Goal: Task Accomplishment & Management: Manage account settings

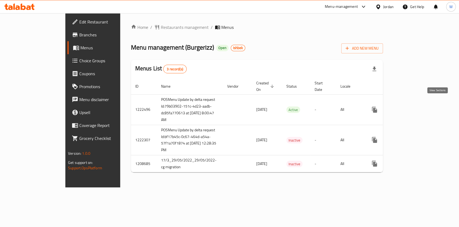
click at [416, 107] on icon "enhanced table" at bounding box center [413, 109] width 5 height 5
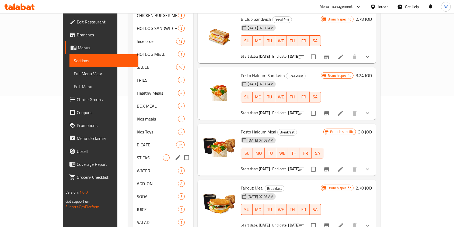
scroll to position [142, 0]
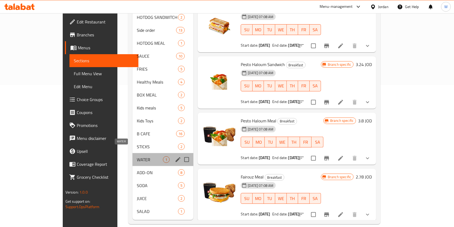
click at [137, 156] on span "WATER" at bounding box center [150, 159] width 26 height 6
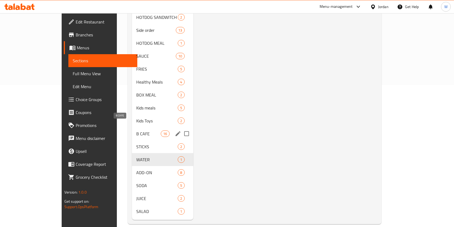
click at [132, 127] on div "B CAFE 16" at bounding box center [162, 133] width 61 height 13
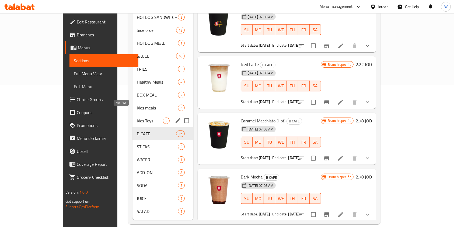
click at [137, 117] on span "Kids Toys" at bounding box center [150, 120] width 26 height 6
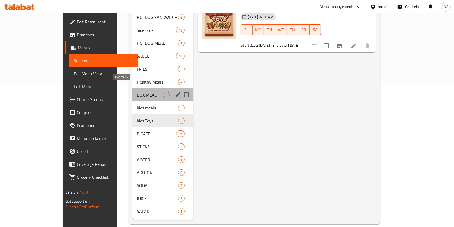
click at [137, 91] on span "BOX MEAL" at bounding box center [150, 94] width 26 height 6
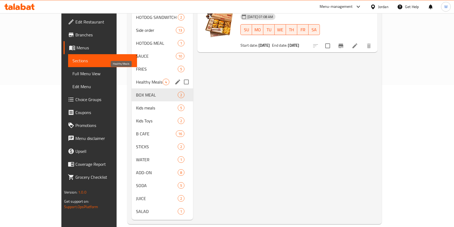
click at [132, 75] on div "Healthy Meals 4" at bounding box center [162, 81] width 61 height 13
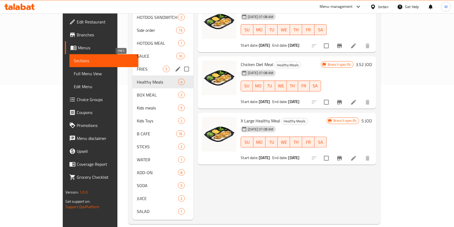
click at [137, 66] on span "FRIES" at bounding box center [150, 69] width 26 height 6
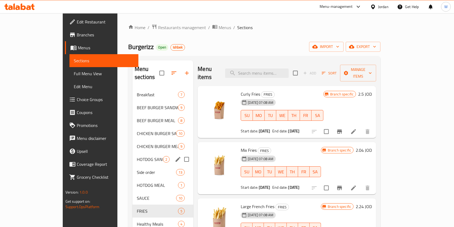
click at [132, 153] on div "HOTDOG SANDWITCH 2" at bounding box center [162, 159] width 61 height 13
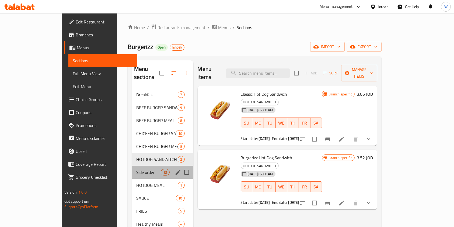
click at [132, 167] on div "Side order 13" at bounding box center [162, 171] width 61 height 13
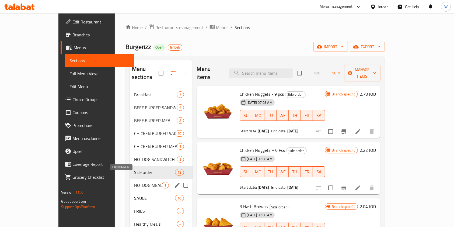
click at [134, 182] on span "HOTDOG MEAL" at bounding box center [148, 185] width 28 height 6
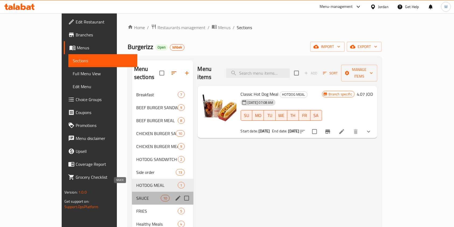
click at [136, 195] on span "SAUCE" at bounding box center [148, 198] width 24 height 6
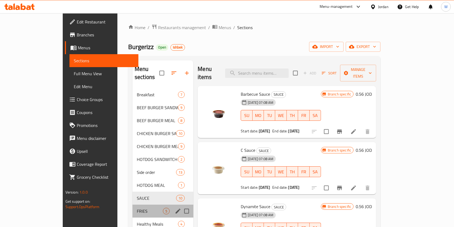
click at [132, 208] on div "FRIES 5" at bounding box center [162, 210] width 61 height 13
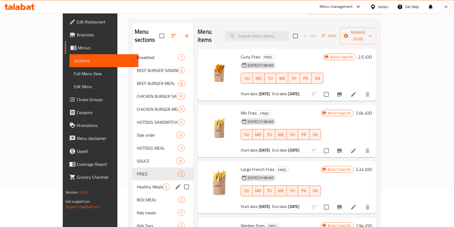
scroll to position [72, 0]
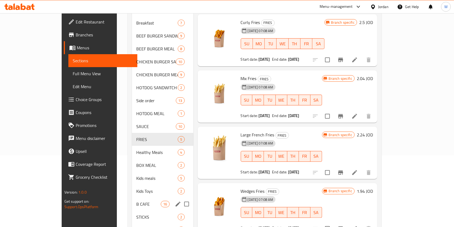
click at [132, 197] on div "B CAFE 16" at bounding box center [162, 203] width 61 height 13
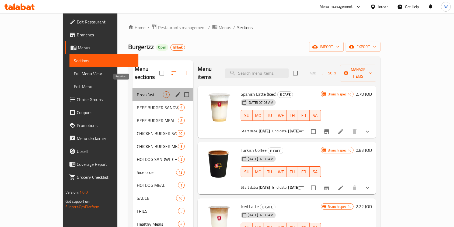
drag, startPoint x: 115, startPoint y: 87, endPoint x: 116, endPoint y: 96, distance: 9.3
click at [137, 91] on span "Breakfast" at bounding box center [150, 94] width 26 height 6
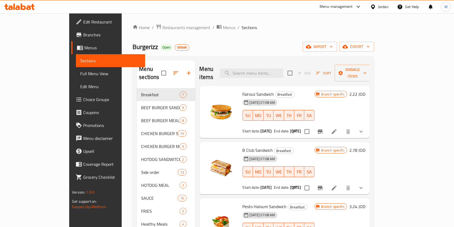
click at [175, 47] on span "Ishbek" at bounding box center [182, 47] width 14 height 5
click at [262, 37] on div "Home / Restaurants management / Menus / Sections Burgerizz Open Ishbek import e…" at bounding box center [252, 195] width 241 height 342
click at [162, 25] on span "Restaurants management" at bounding box center [186, 27] width 48 height 6
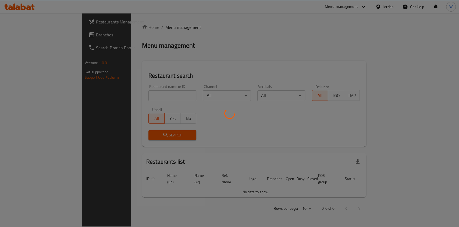
drag, startPoint x: 126, startPoint y: 99, endPoint x: 126, endPoint y: 95, distance: 3.9
click at [126, 99] on div at bounding box center [229, 113] width 459 height 227
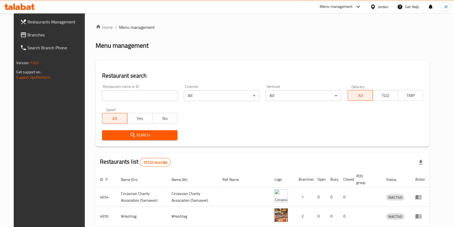
click at [126, 96] on input "search" at bounding box center [139, 95] width 75 height 11
click at [153, 92] on input "search" at bounding box center [139, 95] width 75 height 11
type input "lebnani snack"
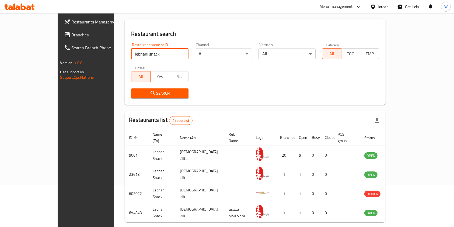
scroll to position [59, 0]
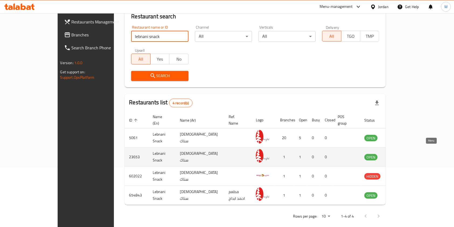
click at [398, 155] on icon "enhanced table" at bounding box center [396, 157] width 6 height 5
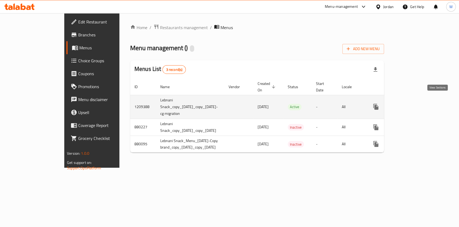
click at [421, 102] on link "enhanced table" at bounding box center [414, 106] width 13 height 13
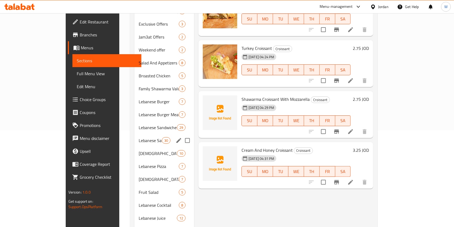
scroll to position [108, 0]
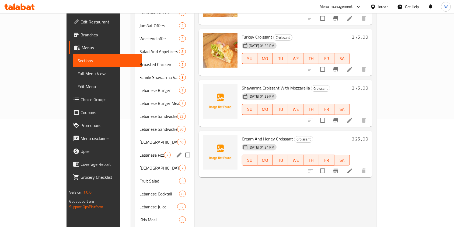
click at [139, 151] on span "Lebanese Pizza" at bounding box center [151, 154] width 24 height 6
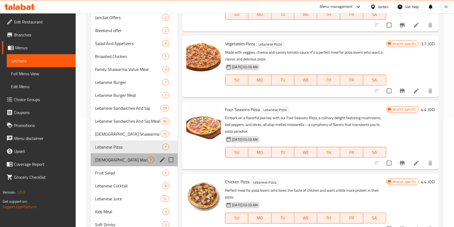
click at [121, 163] on div "[DEMOGRAPHIC_DATA] Manakish 7" at bounding box center [134, 159] width 87 height 13
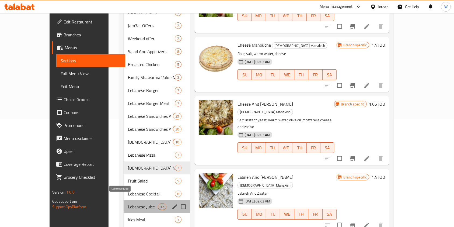
click at [128, 203] on span "Lebanese Juice" at bounding box center [143, 206] width 30 height 6
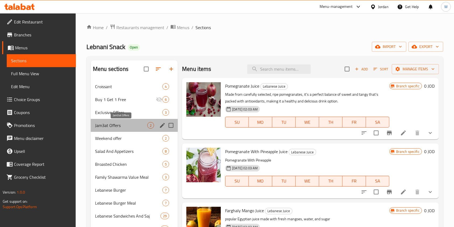
click at [106, 123] on span "Jam3at Offers" at bounding box center [121, 125] width 52 height 6
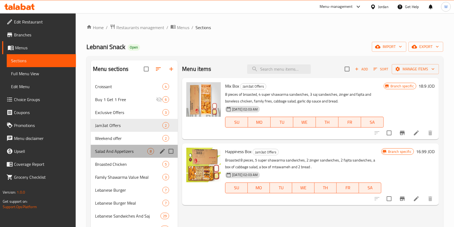
click at [114, 146] on div "Salad And Appetizers 8" at bounding box center [134, 150] width 87 height 13
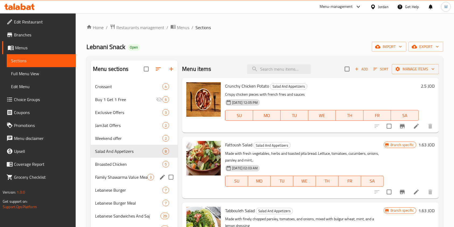
click at [118, 170] on div "Family Shawarma Value Meal 3" at bounding box center [134, 176] width 87 height 13
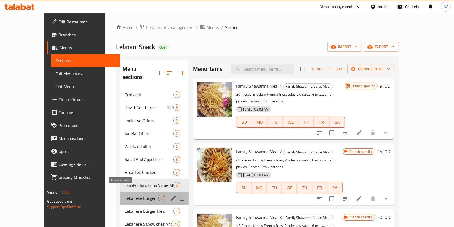
click at [125, 195] on span "Lebanese Burger" at bounding box center [142, 198] width 34 height 6
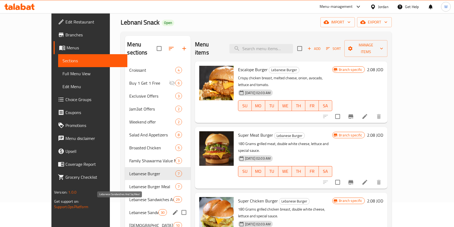
scroll to position [36, 0]
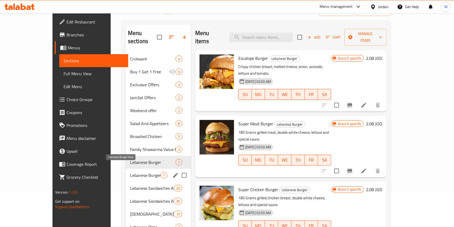
click at [130, 172] on span "Lebanese Burger Meal" at bounding box center [145, 175] width 30 height 6
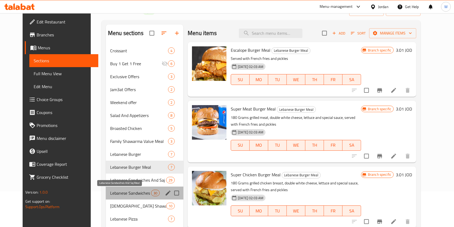
click at [126, 190] on span "Lebanese Sandwiches And Saj Meal" at bounding box center [130, 192] width 41 height 6
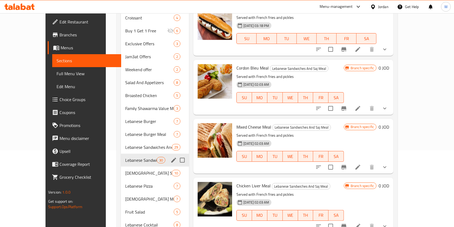
scroll to position [108, 0]
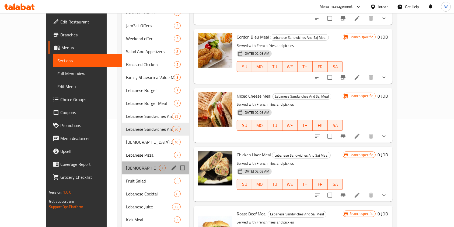
click at [122, 164] on div "[DEMOGRAPHIC_DATA] Manakish 7" at bounding box center [156, 167] width 68 height 13
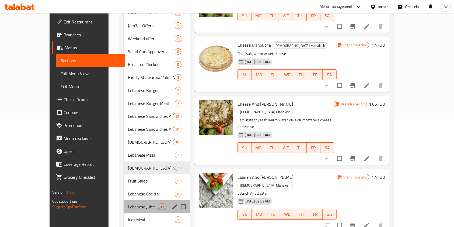
click at [125, 200] on div "[DEMOGRAPHIC_DATA] Juice 12" at bounding box center [156, 206] width 66 height 13
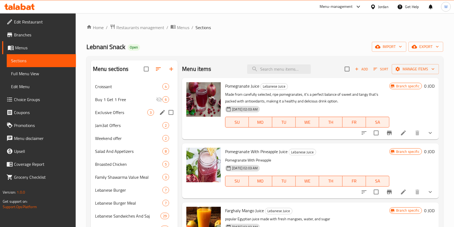
click at [140, 115] on div "Exclusive Offers 3" at bounding box center [134, 112] width 87 height 13
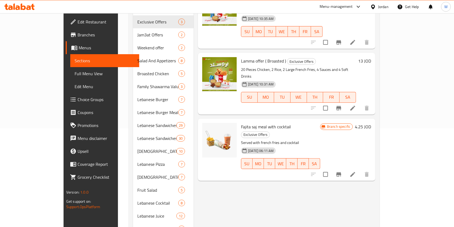
scroll to position [108, 0]
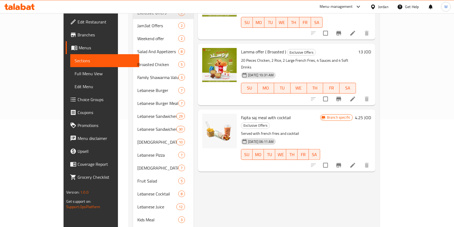
click at [251, 113] on span "Fajita saj meal with cocktail" at bounding box center [266, 117] width 50 height 8
click at [341, 163] on icon "Branch-specific-item" at bounding box center [338, 165] width 5 height 4
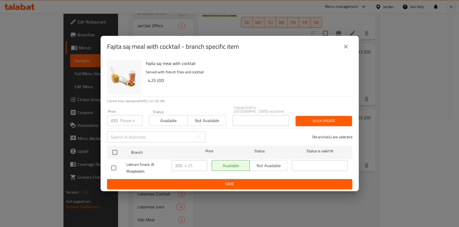
click at [349, 44] on button "close" at bounding box center [346, 46] width 13 height 13
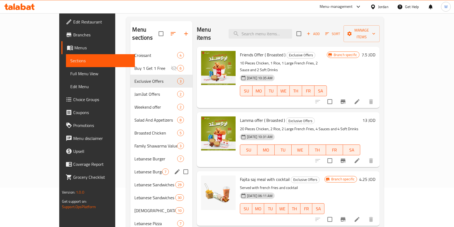
scroll to position [0, 0]
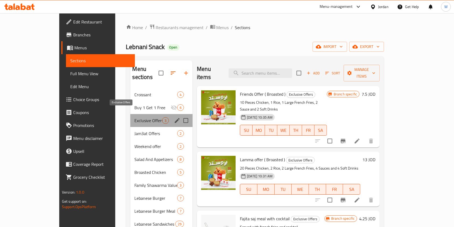
click at [142, 117] on span "Exclusive Offers" at bounding box center [149, 120] width 28 height 6
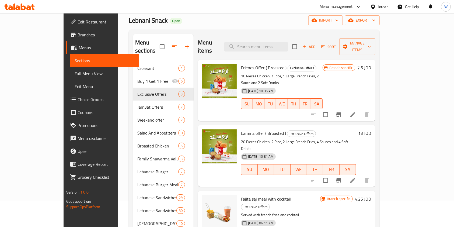
scroll to position [72, 0]
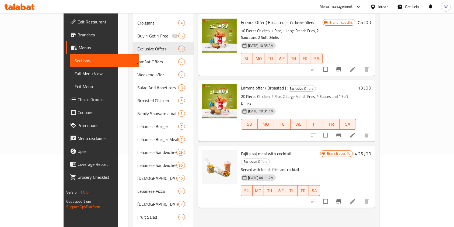
click at [355, 199] on icon at bounding box center [352, 201] width 5 height 5
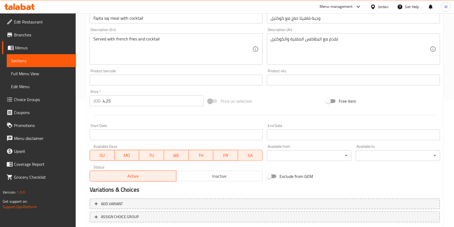
scroll to position [143, 0]
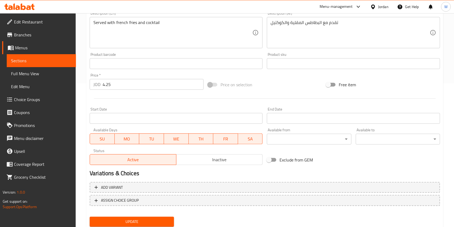
click at [204, 159] on span "Inactive" at bounding box center [219, 160] width 82 height 8
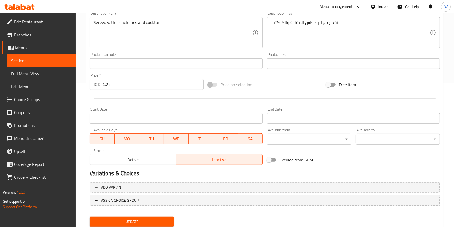
click at [158, 219] on span "Update" at bounding box center [132, 221] width 76 height 7
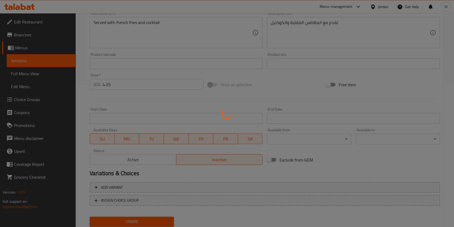
scroll to position [0, 0]
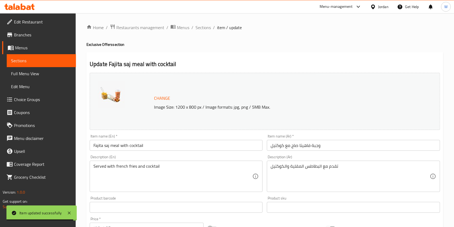
click at [135, 23] on div "Home / Restaurants management / Menus / Sections / item / update Exclusive Offe…" at bounding box center [265, 200] width 378 height 375
click at [136, 28] on span "Restaurants management" at bounding box center [140, 27] width 48 height 6
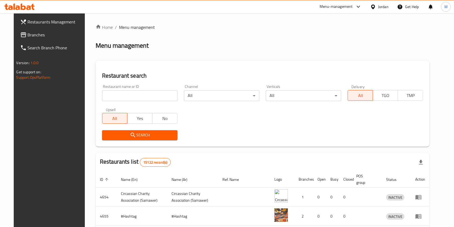
click at [119, 96] on input "search" at bounding box center [139, 95] width 75 height 11
click button "Search" at bounding box center [139, 135] width 75 height 10
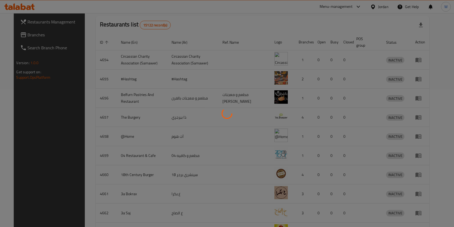
scroll to position [22, 0]
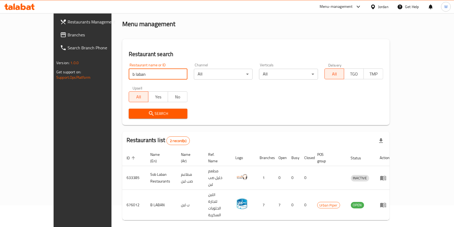
click at [134, 71] on input "b laban" at bounding box center [158, 74] width 59 height 11
type input "wahmy"
click button "Search" at bounding box center [158, 113] width 59 height 10
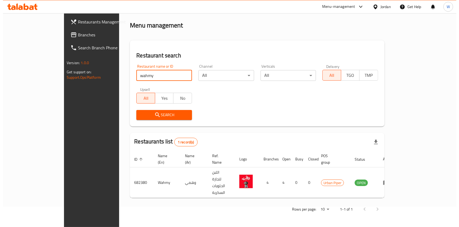
scroll to position [0, 0]
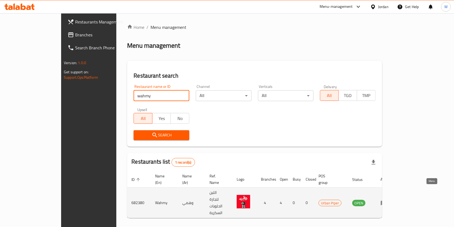
click at [387, 199] on icon "enhanced table" at bounding box center [383, 202] width 6 height 6
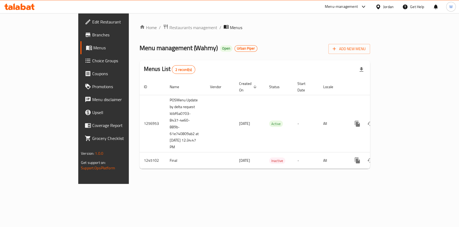
click at [92, 38] on span "Branches" at bounding box center [121, 34] width 58 height 6
